Goal: Task Accomplishment & Management: Manage account settings

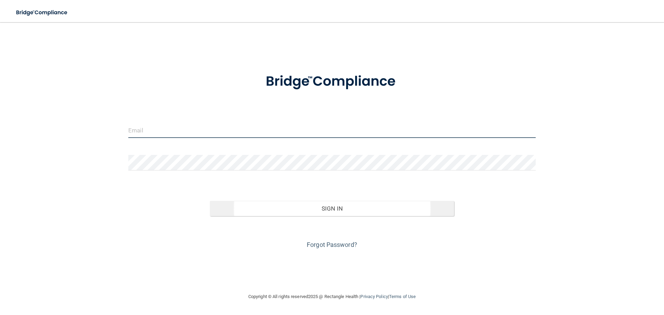
type input "msolis@rectanglehealth.com"
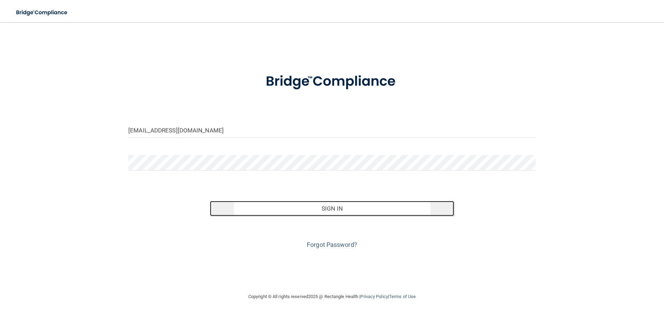
click at [329, 206] on button "Sign In" at bounding box center [332, 208] width 245 height 15
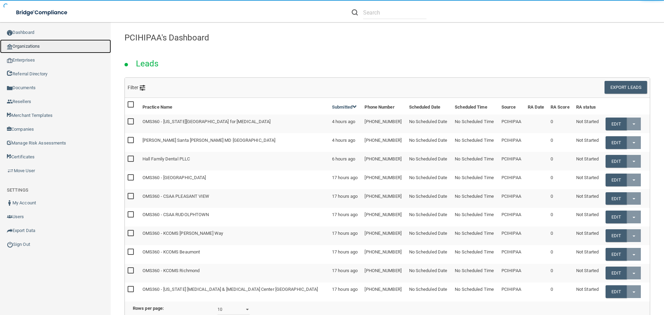
click at [29, 45] on link "Organizations" at bounding box center [55, 46] width 111 height 14
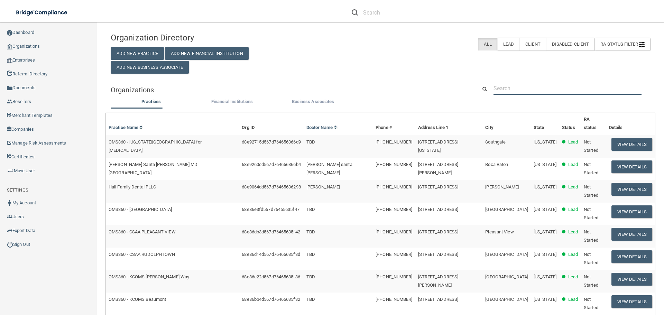
click at [553, 85] on input "text" at bounding box center [568, 88] width 148 height 13
paste input "Advance [MEDICAL_DATA] Health Center"
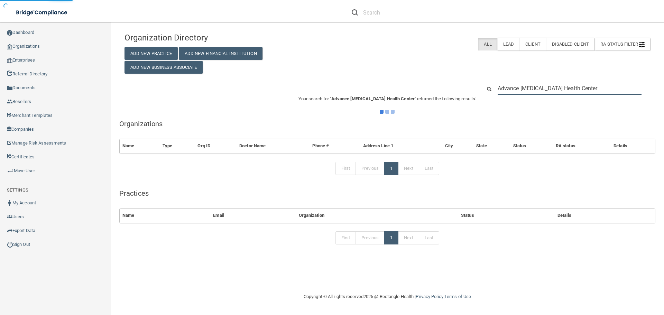
type input "Advance [MEDICAL_DATA] Health Center"
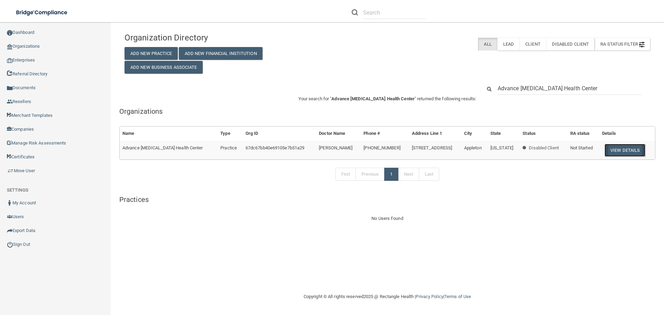
click at [634, 149] on button "View Details" at bounding box center [625, 150] width 41 height 13
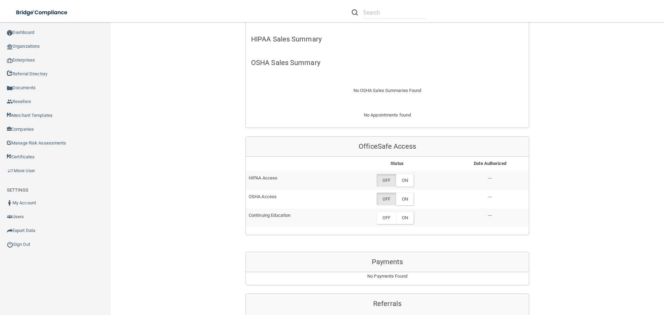
scroll to position [242, 0]
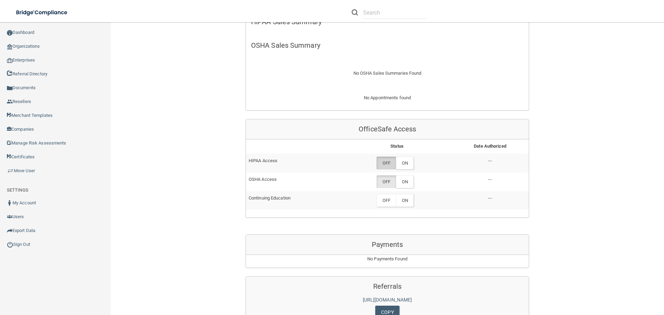
click at [389, 164] on label "OFF" at bounding box center [386, 163] width 19 height 13
click at [380, 162] on label "OFF" at bounding box center [386, 163] width 19 height 13
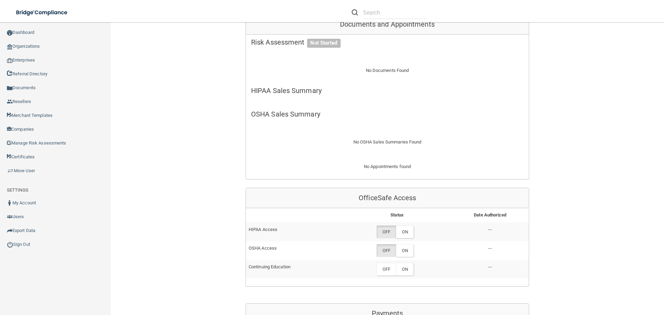
scroll to position [208, 0]
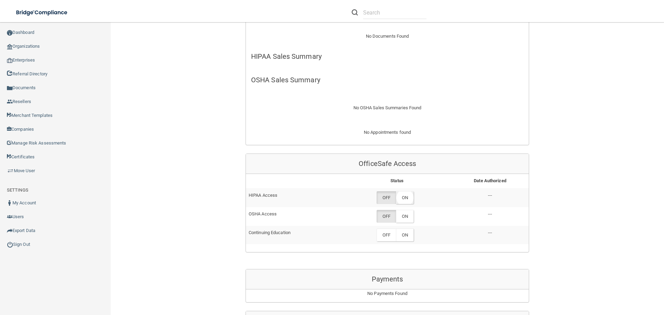
click at [408, 202] on label "ON" at bounding box center [405, 197] width 18 height 13
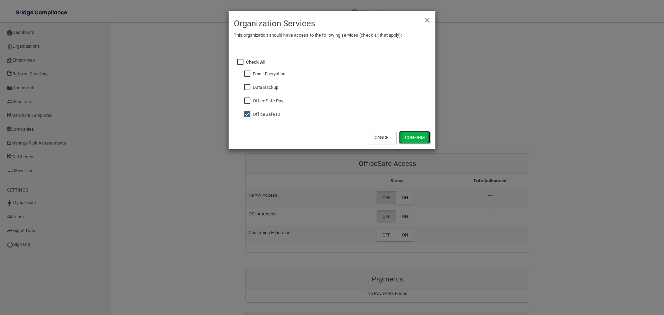
click at [417, 135] on button "Confirm" at bounding box center [414, 137] width 31 height 13
click at [401, 218] on div "× Close Organization Services This organization should have access to the follo…" at bounding box center [332, 157] width 664 height 315
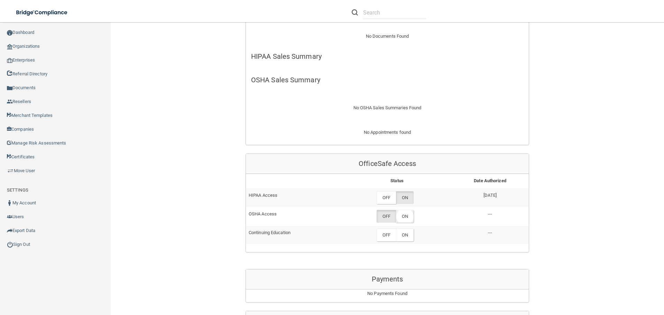
click at [408, 216] on label "ON" at bounding box center [405, 216] width 18 height 13
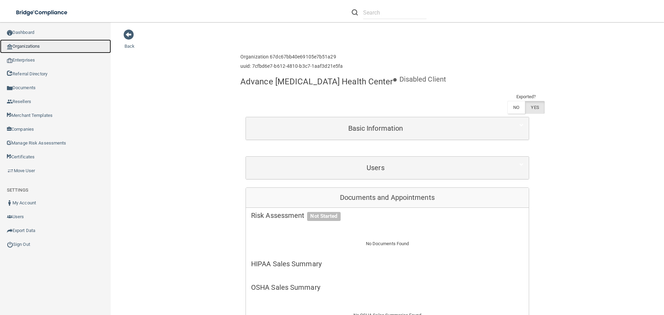
click at [29, 44] on link "Organizations" at bounding box center [55, 46] width 111 height 14
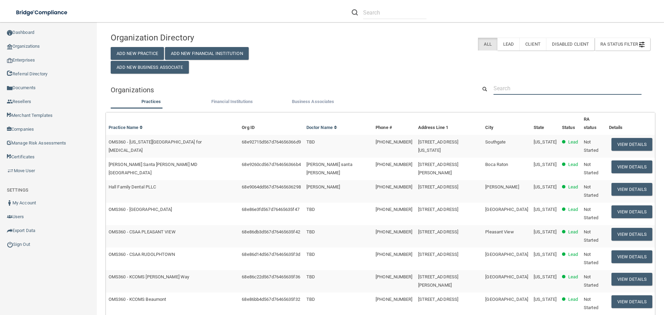
click at [543, 87] on input "text" at bounding box center [568, 88] width 148 height 13
paste input "Advance [MEDICAL_DATA] Health Center"
type input "Advance [MEDICAL_DATA] Health Center"
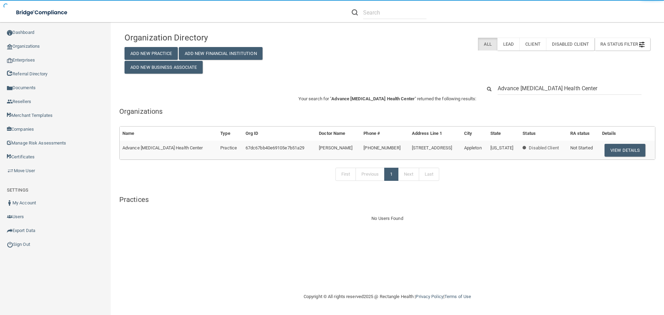
click at [617, 152] on button "View Details" at bounding box center [625, 150] width 41 height 13
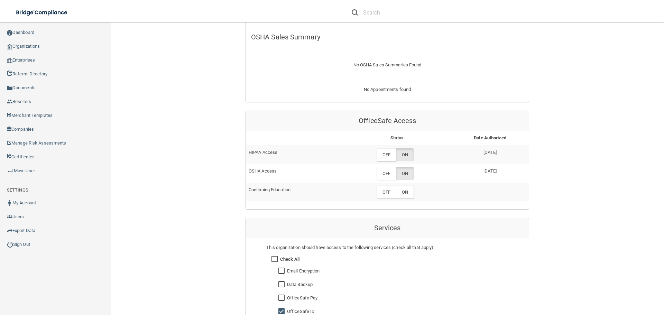
scroll to position [277, 0]
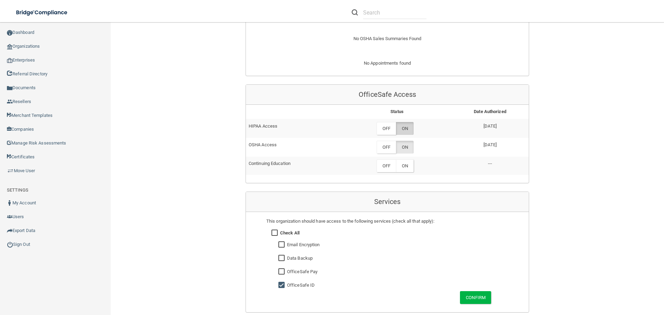
click at [406, 127] on label "ON" at bounding box center [405, 128] width 18 height 13
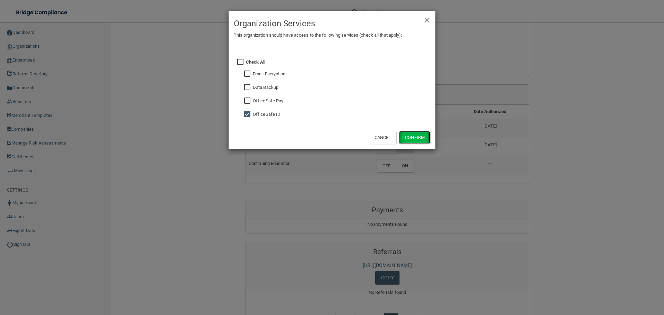
click at [412, 135] on button "Confirm" at bounding box center [414, 137] width 31 height 13
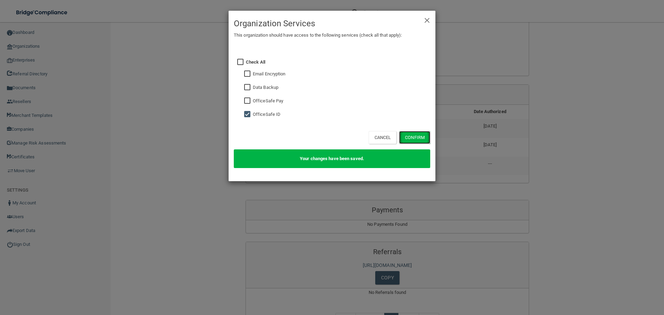
click at [421, 136] on button "Confirm" at bounding box center [414, 137] width 31 height 13
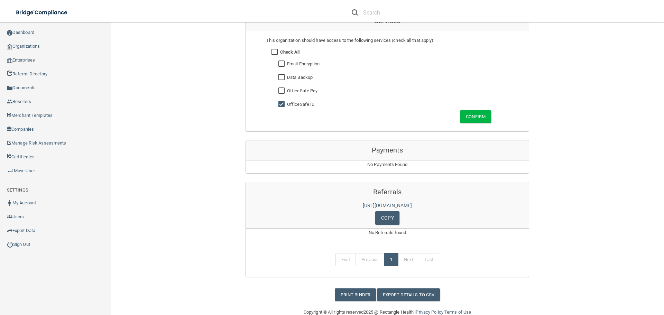
scroll to position [472, 0]
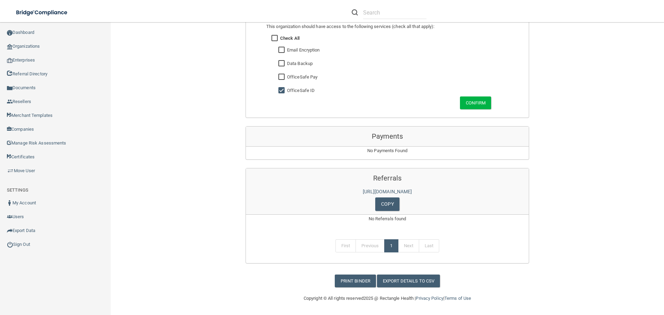
drag, startPoint x: 628, startPoint y: 143, endPoint x: 628, endPoint y: 148, distance: 5.2
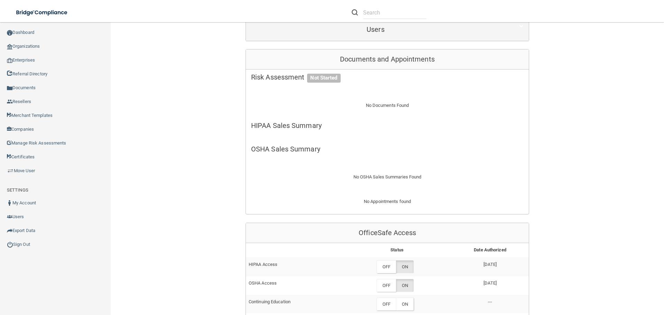
scroll to position [35, 0]
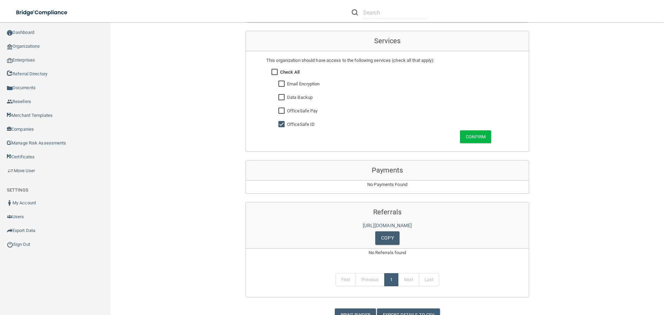
scroll to position [450, 0]
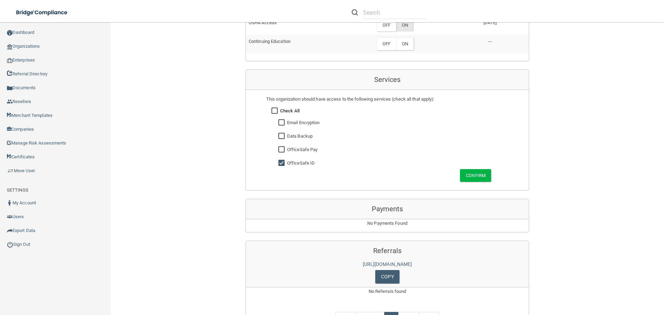
scroll to position [381, 0]
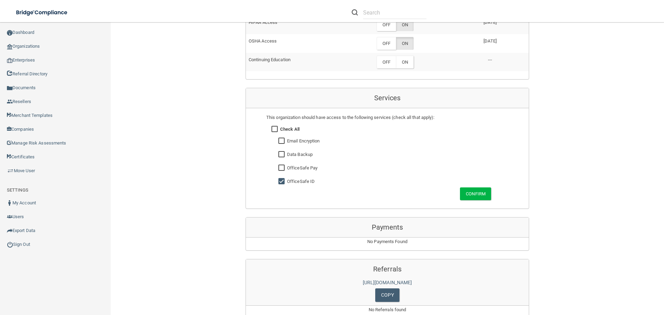
click at [619, 161] on div "Back Enterprise » Organization 67dc67bb40e69105e7b51a29 uuid: 7cfbd6e7-b612-481…" at bounding box center [388, 13] width 526 height 730
click at [615, 139] on div "Back Enterprise » Organization 67dc67bb40e69105e7b51a29 uuid: 7cfbd6e7-b612-481…" at bounding box center [388, 13] width 526 height 730
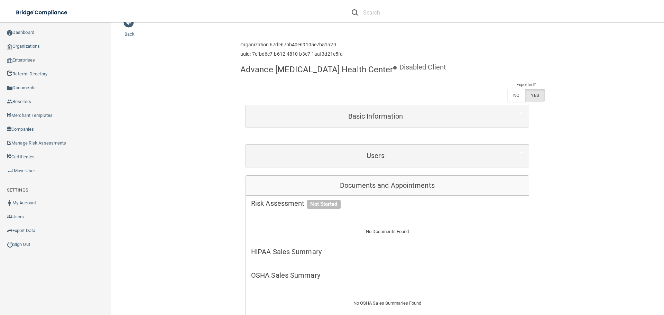
scroll to position [0, 0]
